Goal: Task Accomplishment & Management: Manage account settings

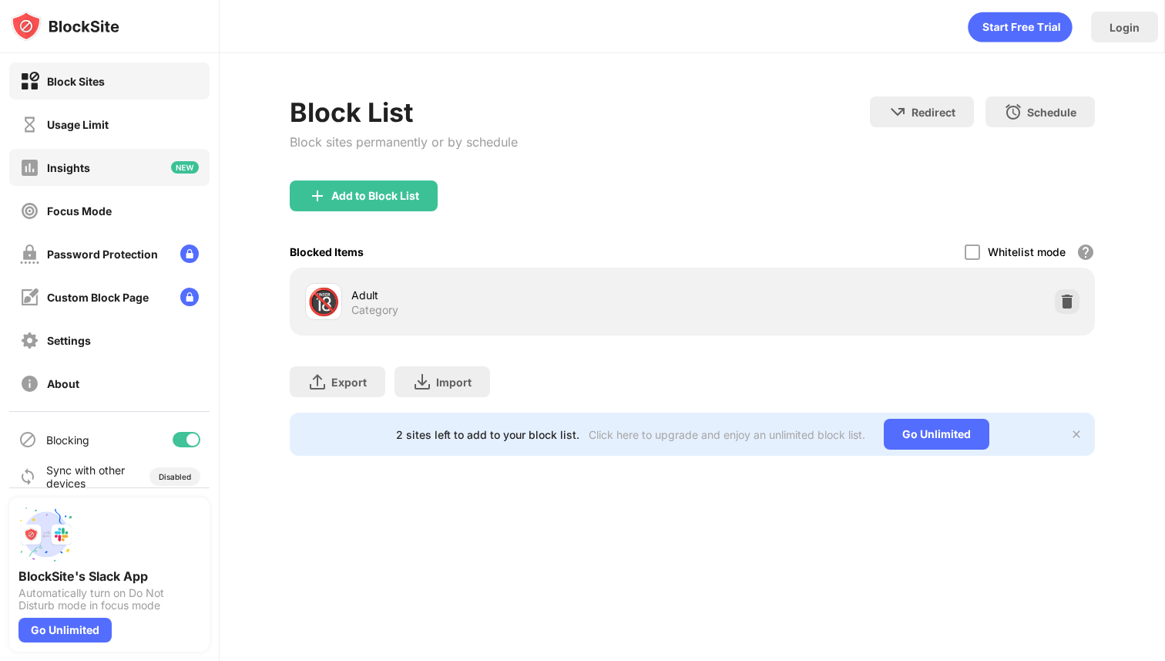
click at [74, 179] on div "Insights" at bounding box center [109, 167] width 200 height 37
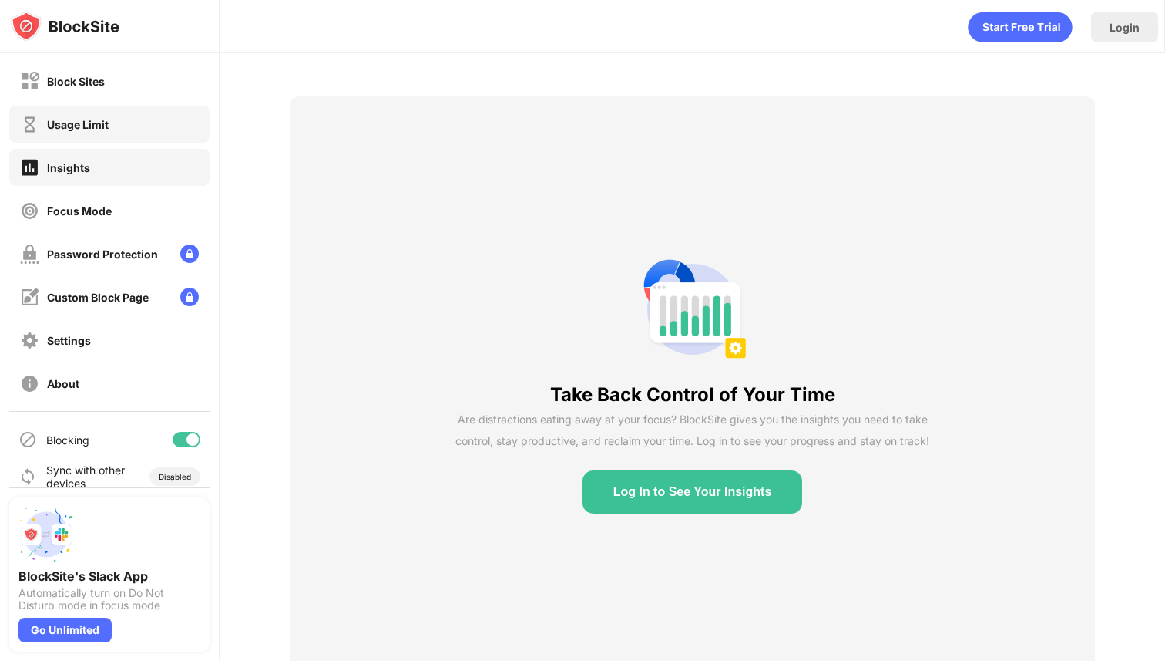
click at [76, 123] on div "Usage Limit" at bounding box center [78, 124] width 62 height 13
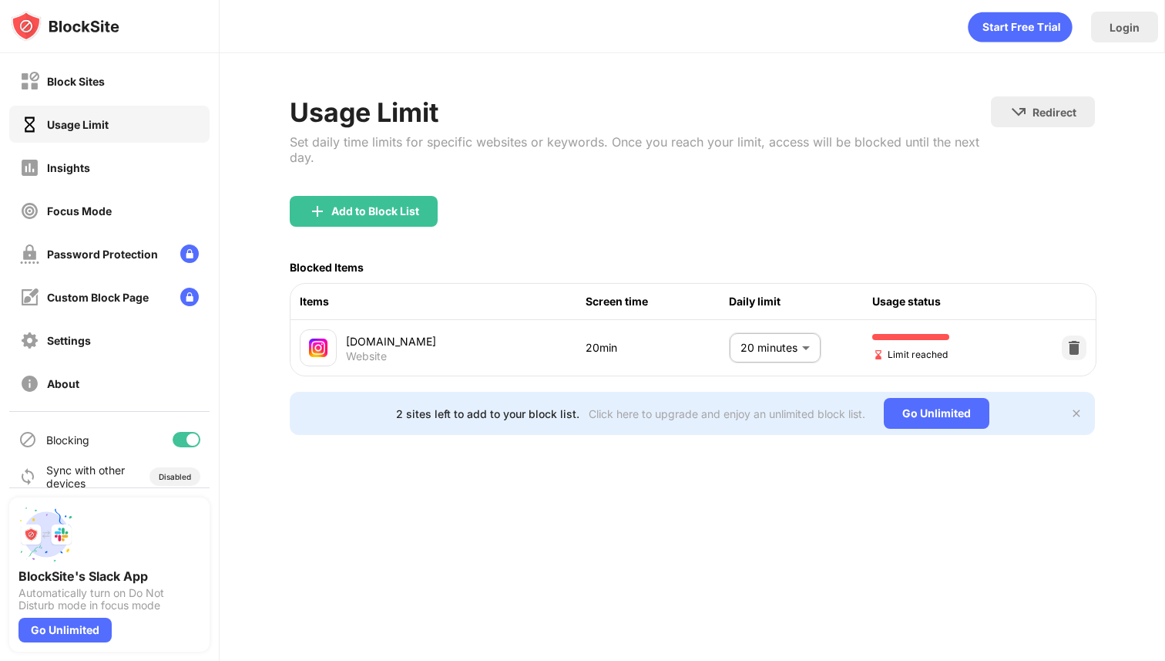
click at [775, 349] on body "Block Sites Usage Limit Insights Focus Mode Password Protection Custom Block Pa…" at bounding box center [582, 330] width 1165 height 661
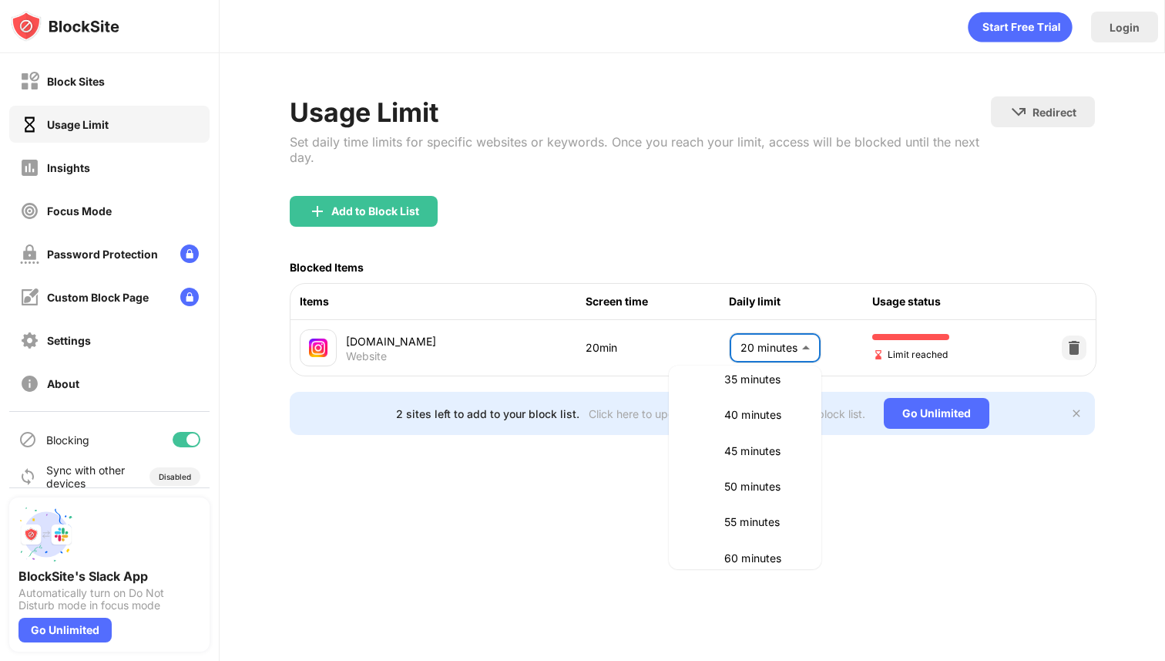
scroll to position [343, 0]
click at [764, 529] on li "1.5 hours" at bounding box center [745, 520] width 134 height 35
type input "**"
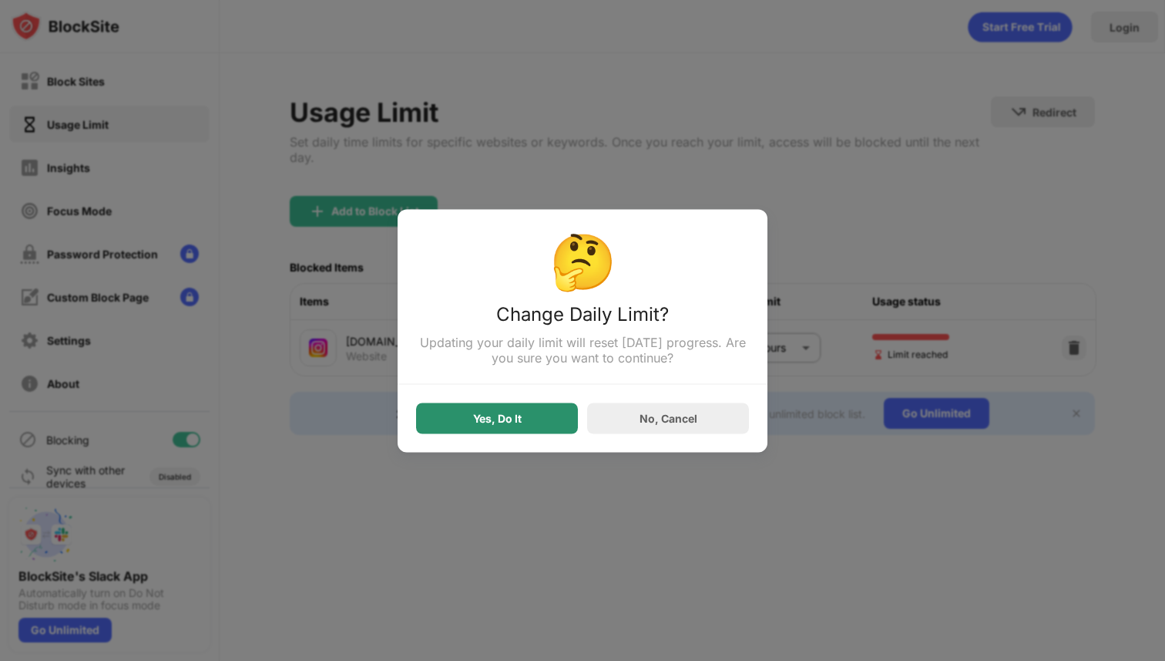
click at [559, 422] on div "Yes, Do It" at bounding box center [497, 417] width 162 height 31
